Goal: Task Accomplishment & Management: Manage account settings

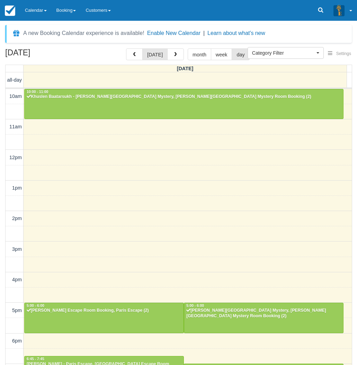
select select
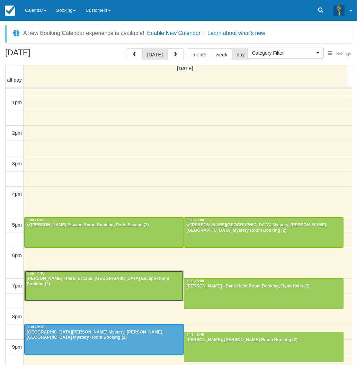
scroll to position [22, 0]
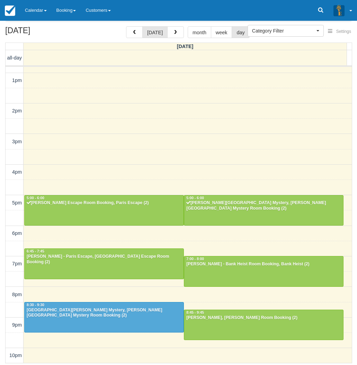
click at [0, 202] on div "August 22, 2025 today month week day Friday all-day 10am 11am 12pm 1pm 2pm 3pm …" at bounding box center [178, 194] width 357 height 337
click at [1, 217] on div "August 22, 2025 today month week day Friday all-day 10am 11am 12pm 1pm 2pm 3pm …" at bounding box center [178, 194] width 357 height 337
click at [174, 30] on span "button" at bounding box center [175, 32] width 5 height 5
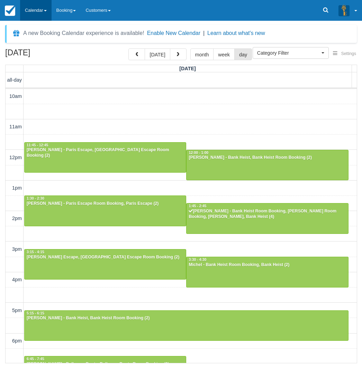
click at [32, 11] on link "Calendar" at bounding box center [36, 10] width 32 height 21
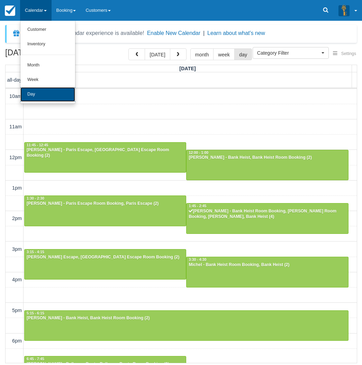
click at [36, 91] on link "Day" at bounding box center [47, 94] width 55 height 15
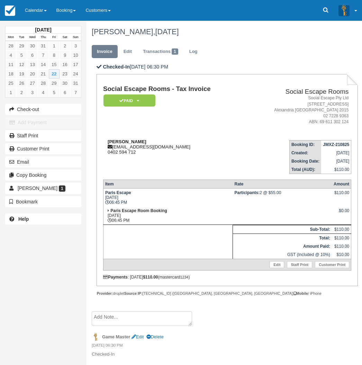
click at [116, 142] on strong "Braiden Gray" at bounding box center [127, 141] width 39 height 5
drag, startPoint x: 116, startPoint y: 142, endPoint x: 125, endPoint y: 142, distance: 9.0
click at [125, 142] on strong "Braiden Gray" at bounding box center [127, 141] width 39 height 5
click at [130, 142] on strong "Braiden Gray" at bounding box center [127, 141] width 39 height 5
click at [120, 141] on strong "Braiden Gray" at bounding box center [127, 141] width 39 height 5
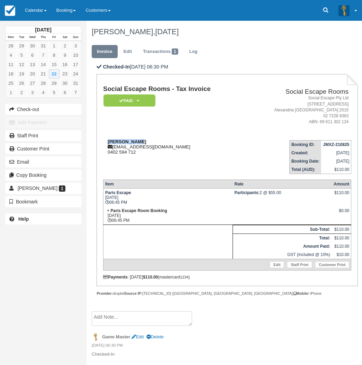
drag, startPoint x: 120, startPoint y: 141, endPoint x: 126, endPoint y: 141, distance: 6.6
click at [126, 141] on strong "Braiden Gray" at bounding box center [127, 141] width 39 height 5
copy strong "Braiden Gray"
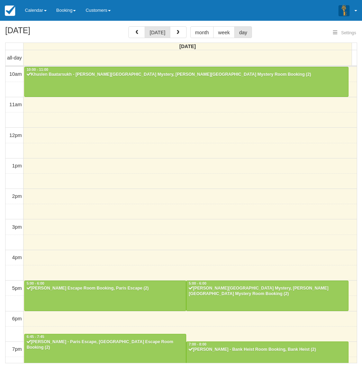
select select
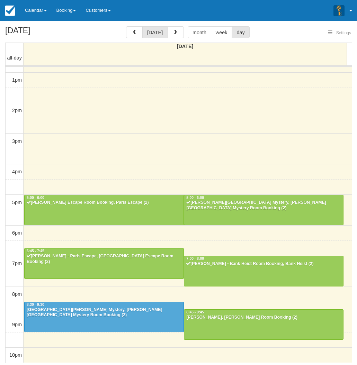
select select
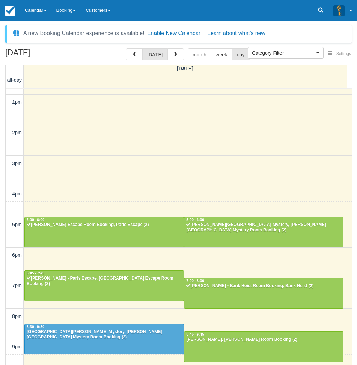
scroll to position [86, 0]
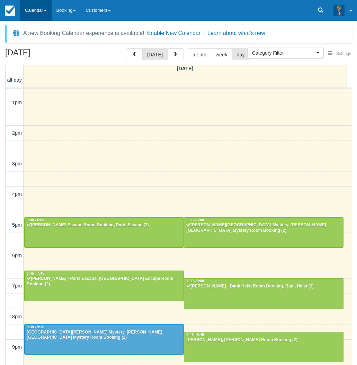
click at [36, 11] on link "Calendar" at bounding box center [36, 10] width 32 height 21
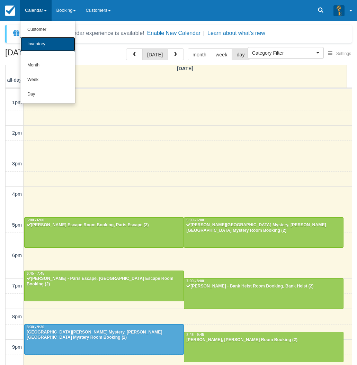
click at [40, 39] on link "Inventory" at bounding box center [47, 44] width 55 height 15
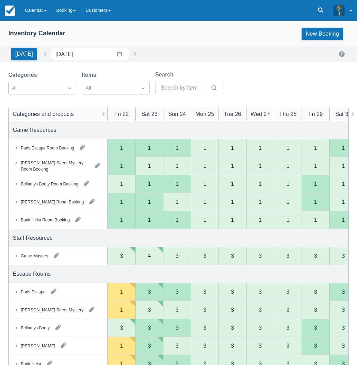
click at [56, 255] on button "button" at bounding box center [56, 255] width 11 height 11
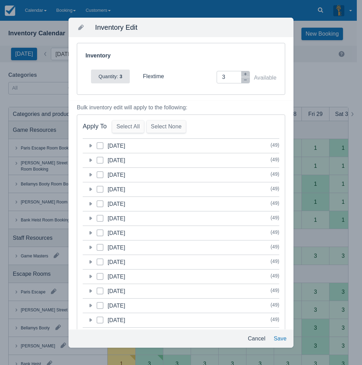
click at [92, 147] on icon at bounding box center [90, 145] width 7 height 7
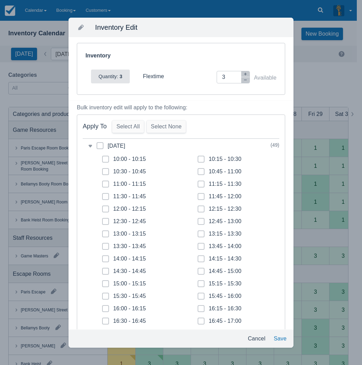
click at [100, 146] on icon at bounding box center [100, 145] width 2 height 1
click at [97, 144] on input "category-1755784800" at bounding box center [97, 144] width 0 height 0
checkbox input "true"
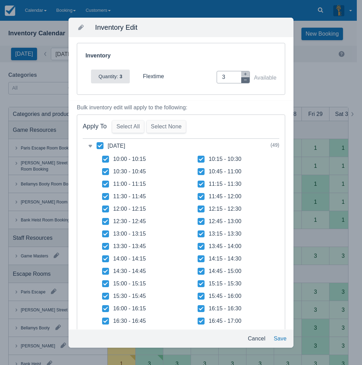
click at [241, 81] on button "button" at bounding box center [245, 80] width 8 height 6
type input "2"
click at [100, 145] on icon at bounding box center [100, 145] width 7 height 7
click at [97, 144] on input "category-1755784800" at bounding box center [97, 144] width 0 height 0
checkbox input "false"
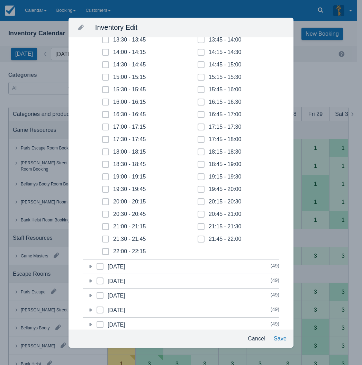
scroll to position [208, 0]
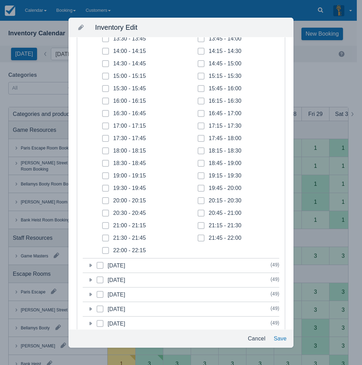
click at [106, 212] on icon at bounding box center [105, 213] width 3 height 3
click at [103, 212] on input "20:30 - 20:45" at bounding box center [102, 211] width 0 height 0
checkbox input "true"
click at [105, 223] on span at bounding box center [105, 228] width 7 height 12
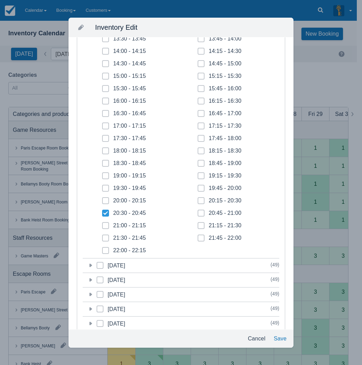
click at [103, 224] on input "21:00 - 21:15" at bounding box center [102, 224] width 0 height 0
checkbox input "true"
click at [105, 237] on icon at bounding box center [105, 238] width 3 height 3
click at [103, 237] on input "21:30 - 21:45" at bounding box center [102, 236] width 0 height 0
checkbox input "true"
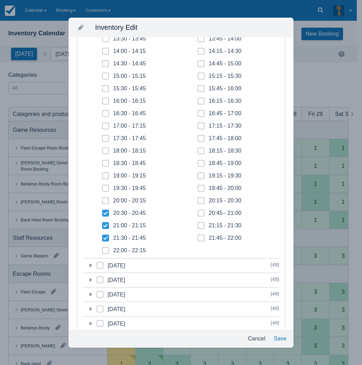
click at [107, 251] on span at bounding box center [105, 253] width 7 height 12
click at [103, 249] on input "22:00 - 22:15" at bounding box center [102, 249] width 0 height 0
checkbox input "true"
click at [200, 237] on icon at bounding box center [201, 238] width 3 height 3
click at [198, 237] on input "21:45 - 22:00" at bounding box center [198, 236] width 0 height 0
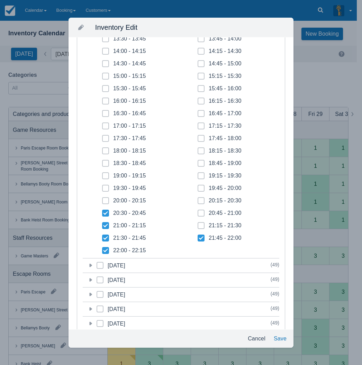
checkbox input "true"
click at [200, 224] on span at bounding box center [201, 228] width 7 height 12
click at [198, 224] on input "21:15 - 21:30" at bounding box center [198, 224] width 0 height 0
checkbox input "true"
click at [200, 214] on icon at bounding box center [201, 213] width 3 height 3
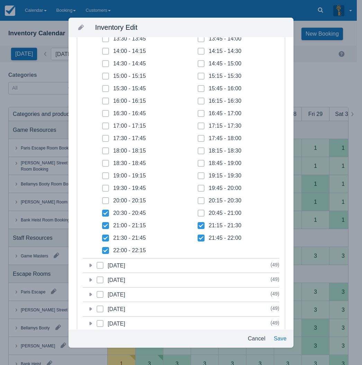
click at [198, 212] on input "20:45 - 21:00" at bounding box center [198, 211] width 0 height 0
checkbox input "true"
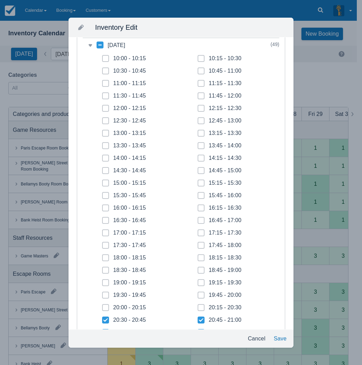
scroll to position [0, 0]
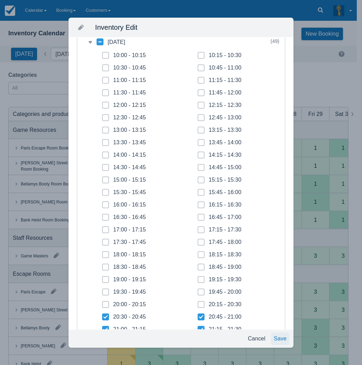
click at [278, 337] on button "Save" at bounding box center [280, 339] width 18 height 12
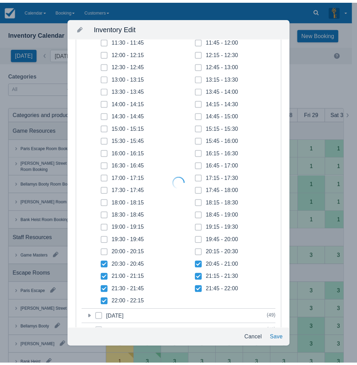
scroll to position [52, 0]
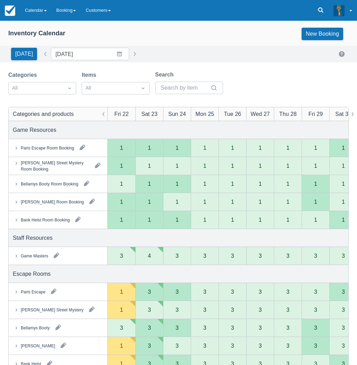
click at [21, 238] on div "Staff Resources" at bounding box center [33, 238] width 40 height 8
click at [44, 8] on link "Calendar" at bounding box center [36, 10] width 32 height 21
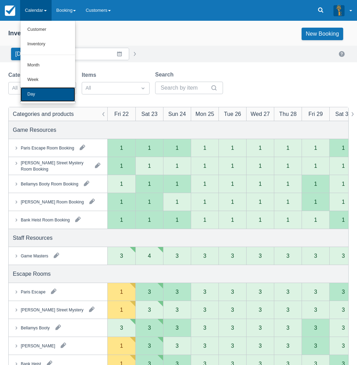
click at [39, 95] on link "Day" at bounding box center [47, 94] width 55 height 15
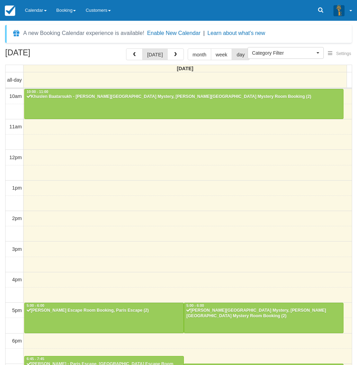
select select
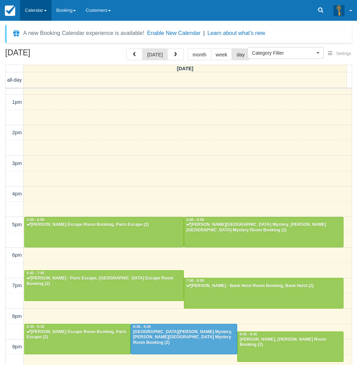
click at [28, 9] on link "Calendar" at bounding box center [36, 10] width 32 height 21
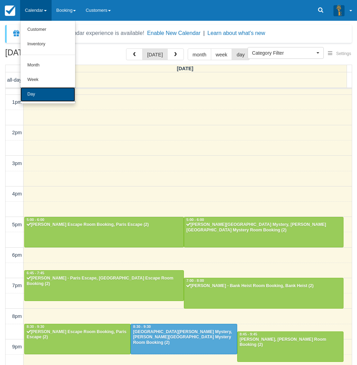
click at [43, 92] on link "Day" at bounding box center [47, 94] width 55 height 15
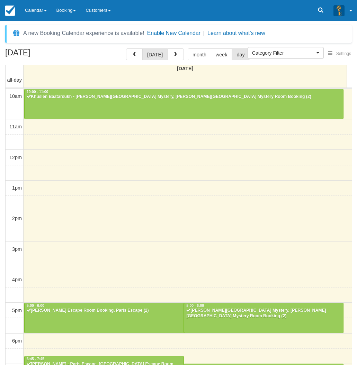
select select
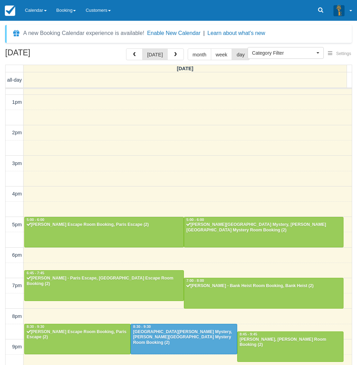
scroll to position [86, 0]
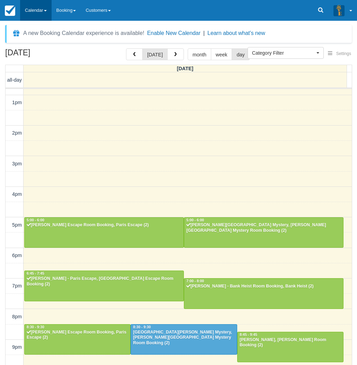
click at [33, 8] on link "Calendar" at bounding box center [36, 10] width 32 height 21
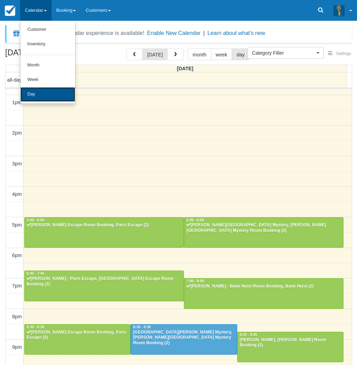
click at [40, 98] on link "Day" at bounding box center [47, 94] width 55 height 15
